Goal: Information Seeking & Learning: Compare options

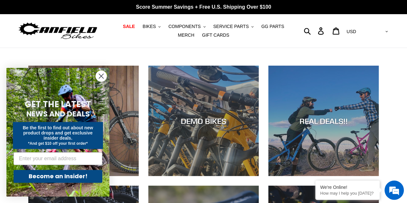
click at [101, 78] on circle "Close dialog" at bounding box center [101, 76] width 11 height 11
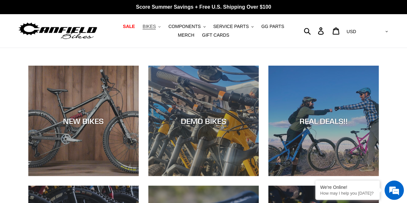
click at [143, 28] on span "BIKES" at bounding box center [149, 26] width 13 height 5
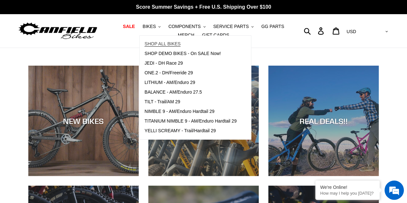
click at [149, 42] on span "SHOP ALL BIKES" at bounding box center [163, 43] width 36 height 5
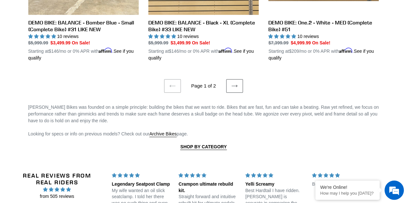
scroll to position [1481, 0]
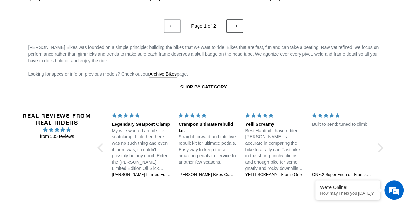
click at [237, 23] on icon at bounding box center [234, 26] width 6 height 6
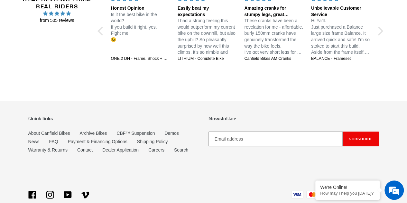
scroll to position [805, 0]
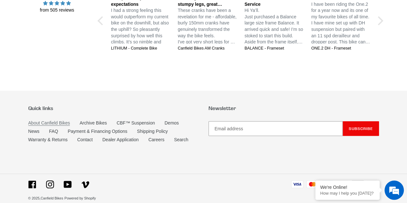
click at [50, 122] on link "About Canfield Bikes" at bounding box center [49, 122] width 42 height 5
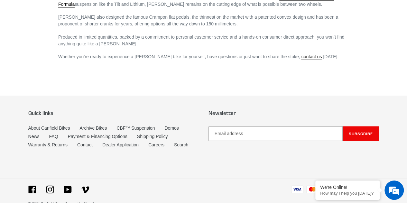
scroll to position [487, 0]
click at [96, 125] on link "Archive Bikes" at bounding box center [92, 127] width 27 height 5
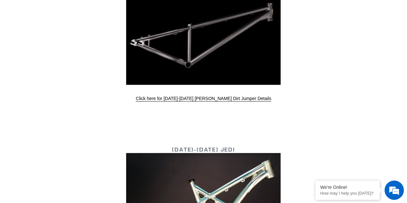
scroll to position [1963, 0]
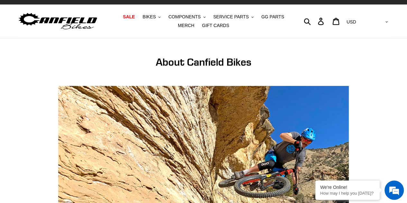
scroll to position [5, 0]
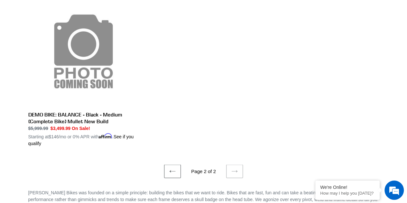
scroll to position [523, 0]
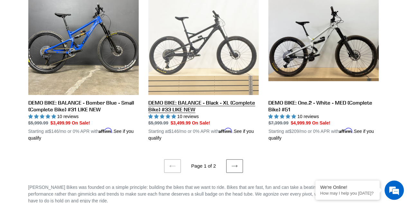
scroll to position [1309, 0]
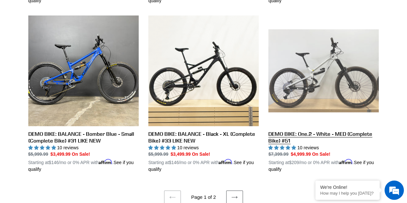
click at [322, 75] on link "DEMO BIKE: One.2 - White - MED (Complete Bike) #51" at bounding box center [323, 93] width 110 height 157
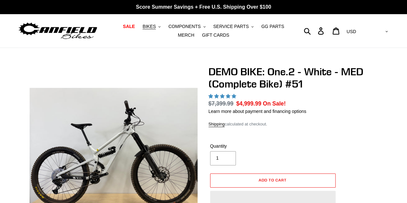
select select "highest-rating"
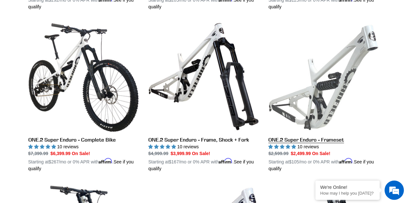
click at [324, 96] on link "ONE.2 Super Enduro - Frameset" at bounding box center [323, 97] width 110 height 151
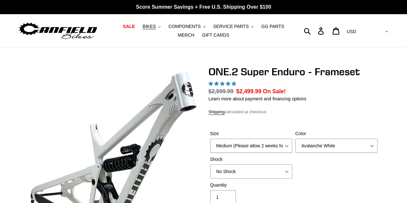
select select "highest-rating"
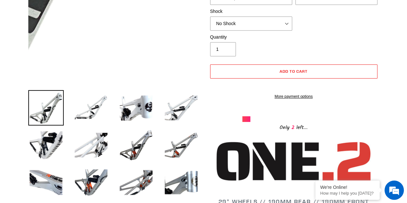
scroll to position [161, 0]
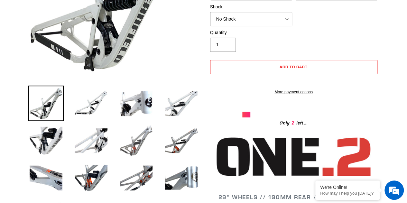
click at [141, 142] on img at bounding box center [135, 140] width 35 height 35
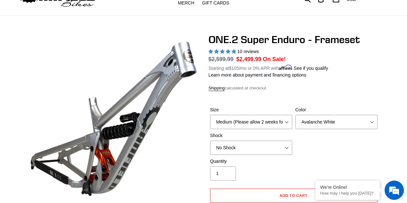
scroll to position [0, 0]
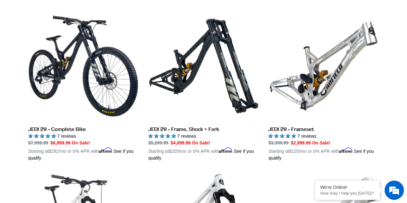
scroll to position [828, 0]
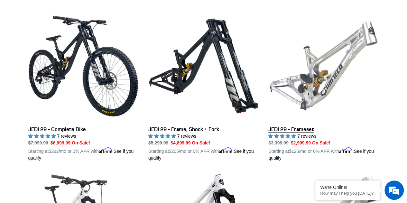
click at [329, 88] on link "JEDI 29 - Frameset" at bounding box center [323, 86] width 110 height 151
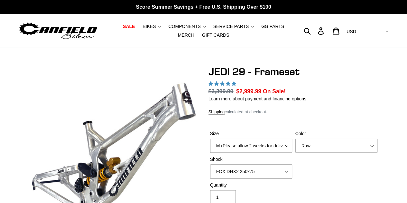
select select "highest-rating"
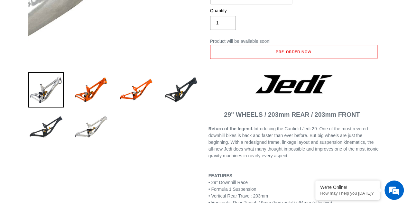
scroll to position [161, 0]
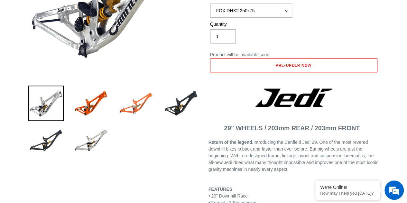
click at [144, 103] on img at bounding box center [135, 103] width 35 height 35
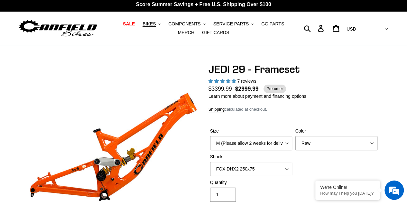
scroll to position [0, 0]
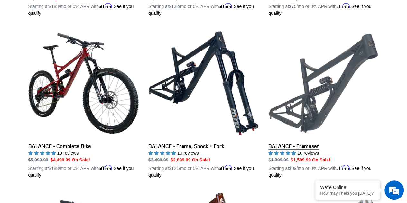
click at [332, 104] on link "BALANCE - Frameset" at bounding box center [323, 103] width 110 height 151
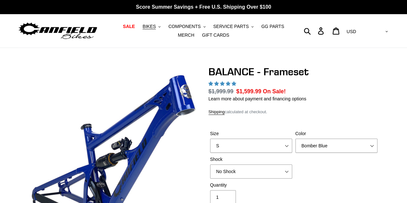
select select "highest-rating"
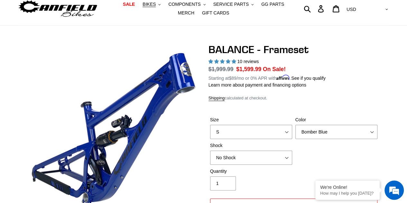
scroll to position [32, 0]
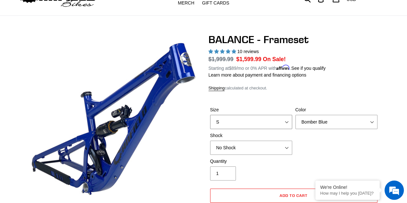
click at [285, 124] on select "S M L XL" at bounding box center [251, 122] width 82 height 14
click at [210, 115] on select "S M L XL" at bounding box center [251, 122] width 82 height 14
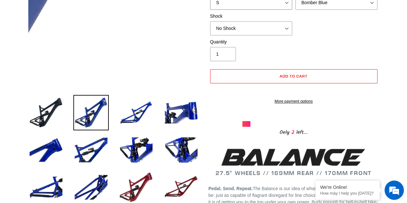
scroll to position [129, 0]
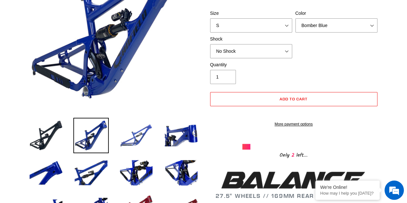
click at [141, 133] on img at bounding box center [135, 135] width 35 height 35
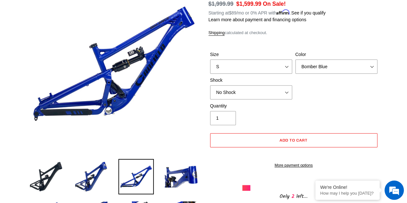
scroll to position [52, 0]
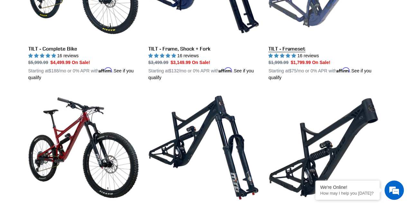
scroll to position [197, 0]
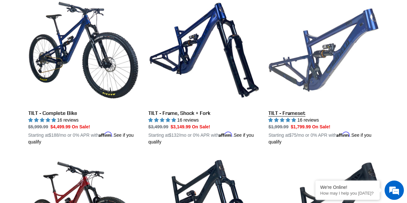
click at [330, 77] on link "TILT - Frameset" at bounding box center [323, 70] width 110 height 151
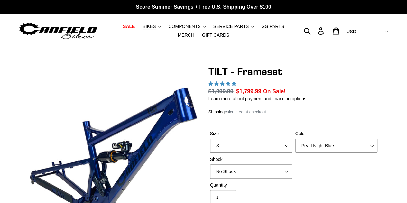
select select "highest-rating"
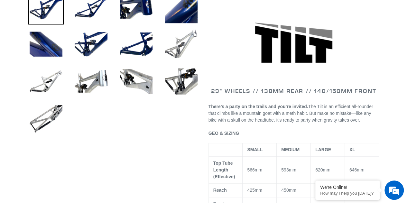
click at [180, 54] on img at bounding box center [180, 43] width 35 height 35
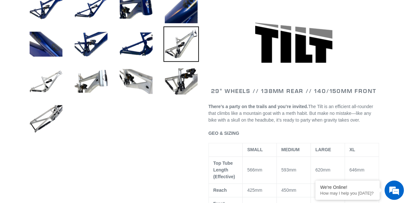
scroll to position [225, 0]
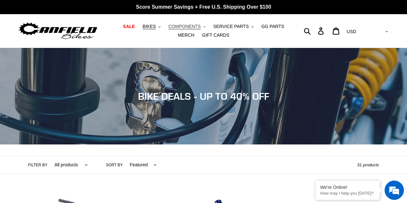
click at [171, 28] on span "COMPONENTS" at bounding box center [184, 26] width 32 height 5
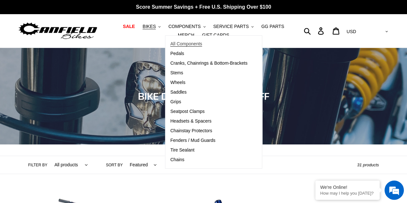
click at [176, 44] on span "All Components" at bounding box center [186, 43] width 32 height 5
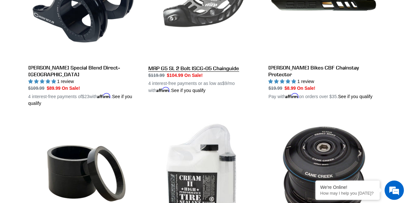
scroll to position [1055, 0]
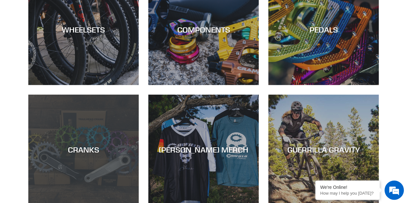
scroll to position [225, 0]
